Goal: Information Seeking & Learning: Check status

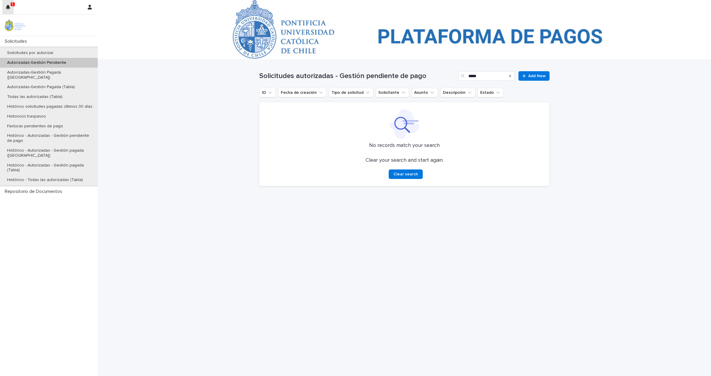
click at [8, 6] on icon "button" at bounding box center [8, 7] width 4 height 5
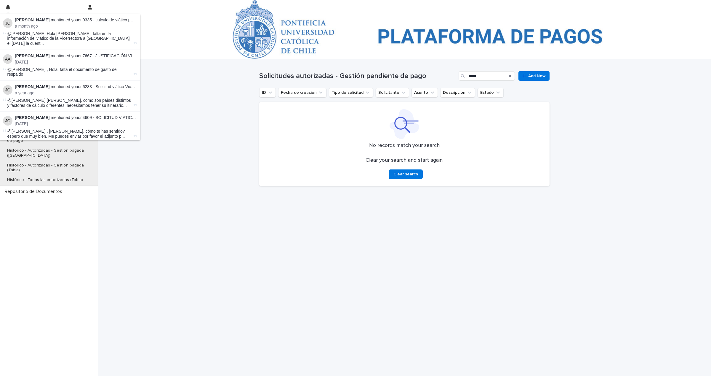
click at [23, 17] on strong "[PERSON_NAME]" at bounding box center [32, 19] width 35 height 5
click at [15, 34] on span "@[PERSON_NAME] Hola [PERSON_NAME], falta en la información del viático de la Vi…" at bounding box center [69, 38] width 125 height 15
click at [92, 21] on p "[PERSON_NAME] mentioned you on 9335 - calculo de viático para Vicerrectora :" at bounding box center [76, 19] width 122 height 5
click at [39, 123] on li "[PERSON_NAME] mentioned you on 4609 - SOLICITUD VIATICO VIAJE ANTOFAGASTA : [DA…" at bounding box center [69, 126] width 141 height 31
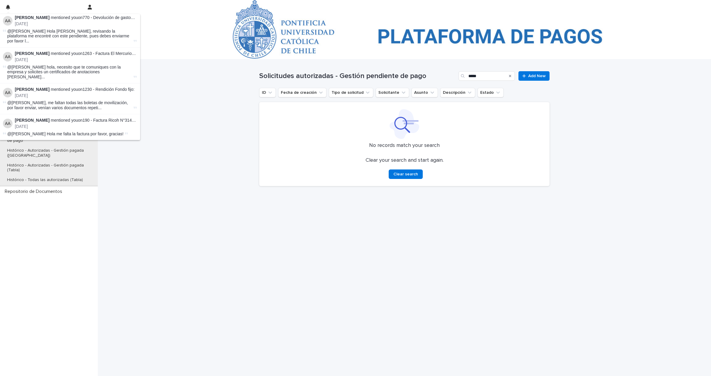
scroll to position [196, 0]
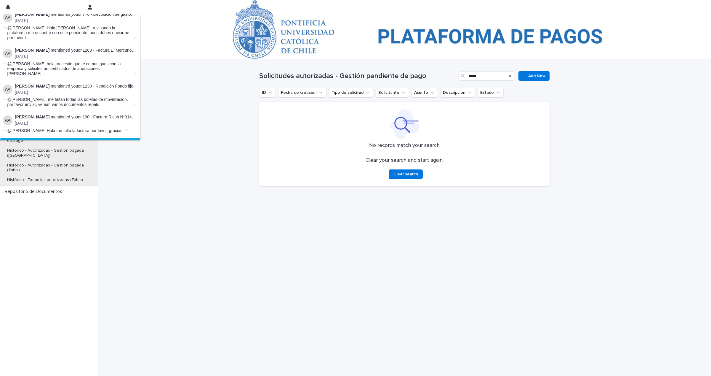
click at [47, 138] on button "Load more" at bounding box center [70, 142] width 141 height 9
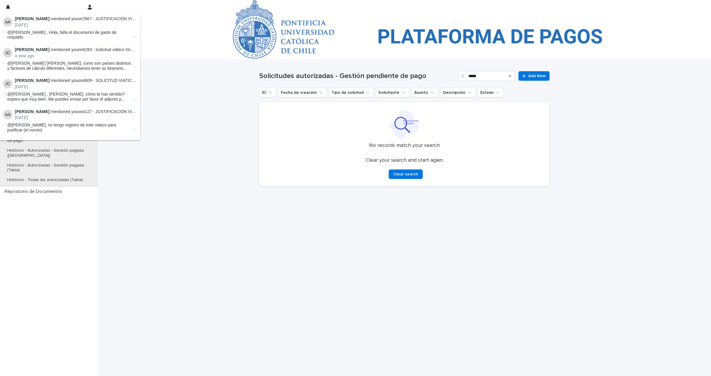
scroll to position [0, 0]
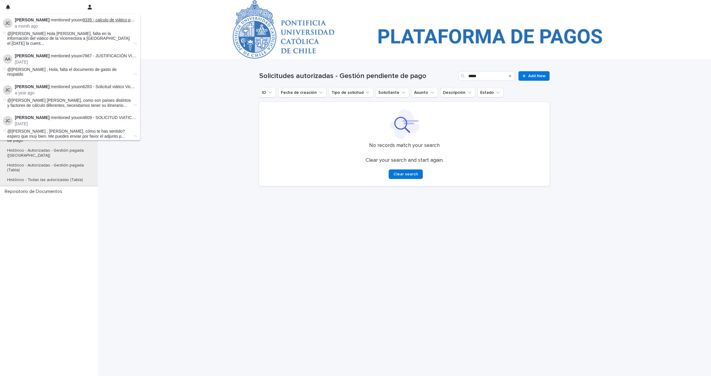
click at [116, 20] on link "9335 - calculo de viático para Vicerrectora" at bounding box center [121, 19] width 77 height 5
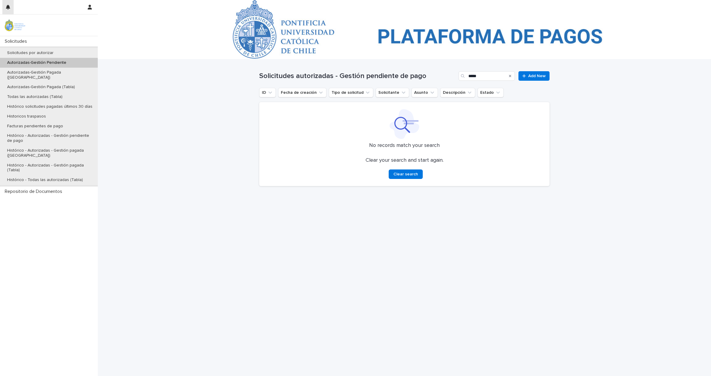
click at [7, 7] on icon "button" at bounding box center [8, 7] width 4 height 5
